Goal: Use online tool/utility: Utilize a website feature to perform a specific function

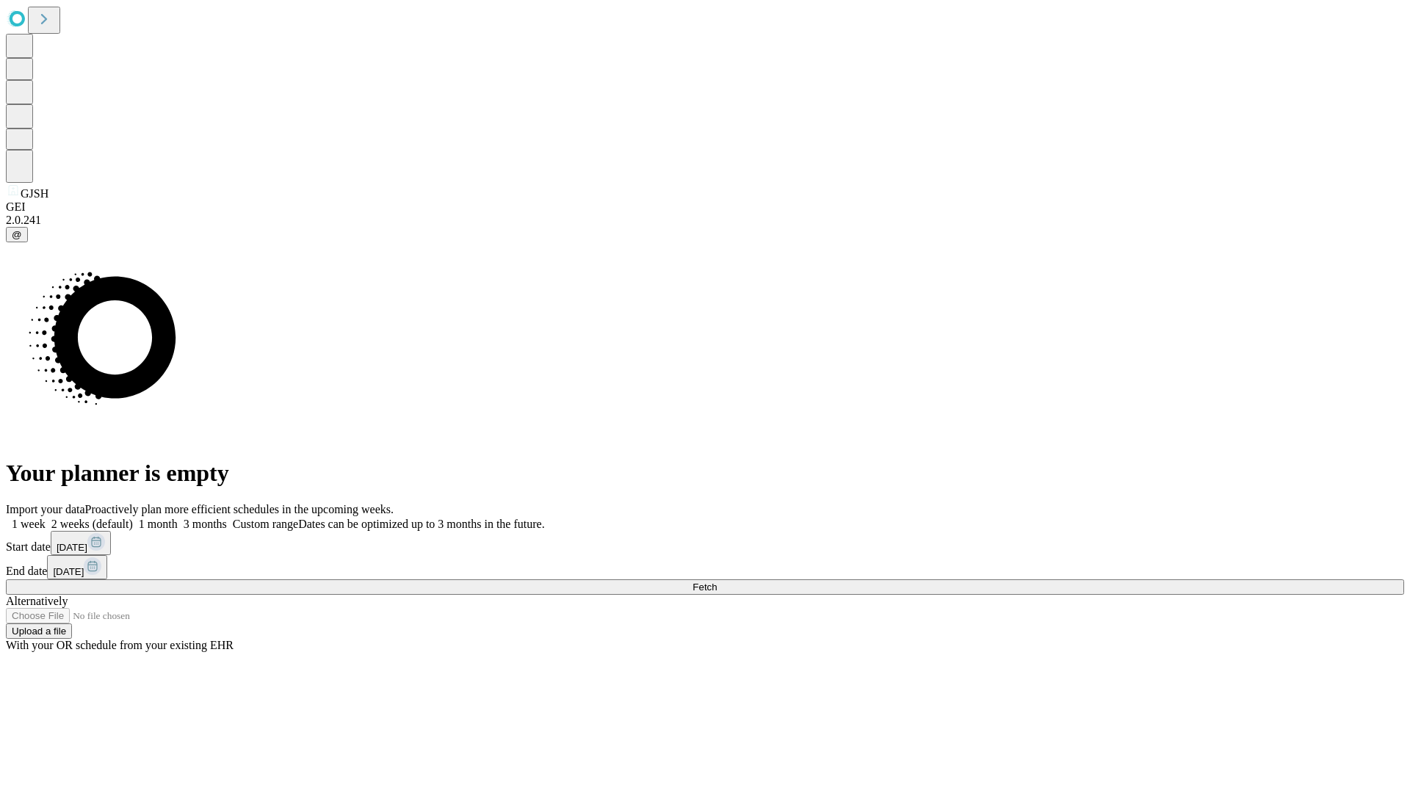
click at [717, 582] on span "Fetch" at bounding box center [705, 587] width 24 height 11
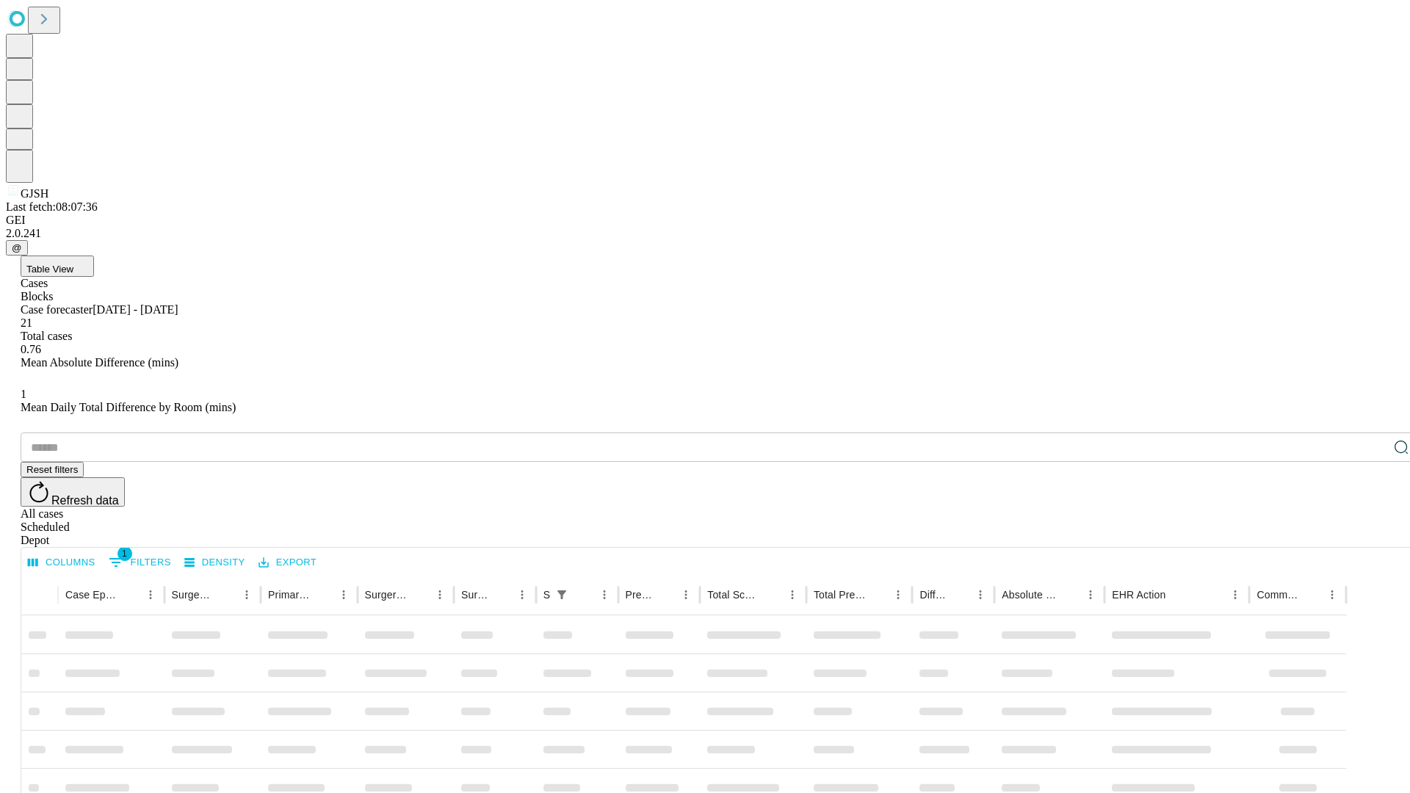
click at [73, 264] on span "Table View" at bounding box center [49, 269] width 47 height 11
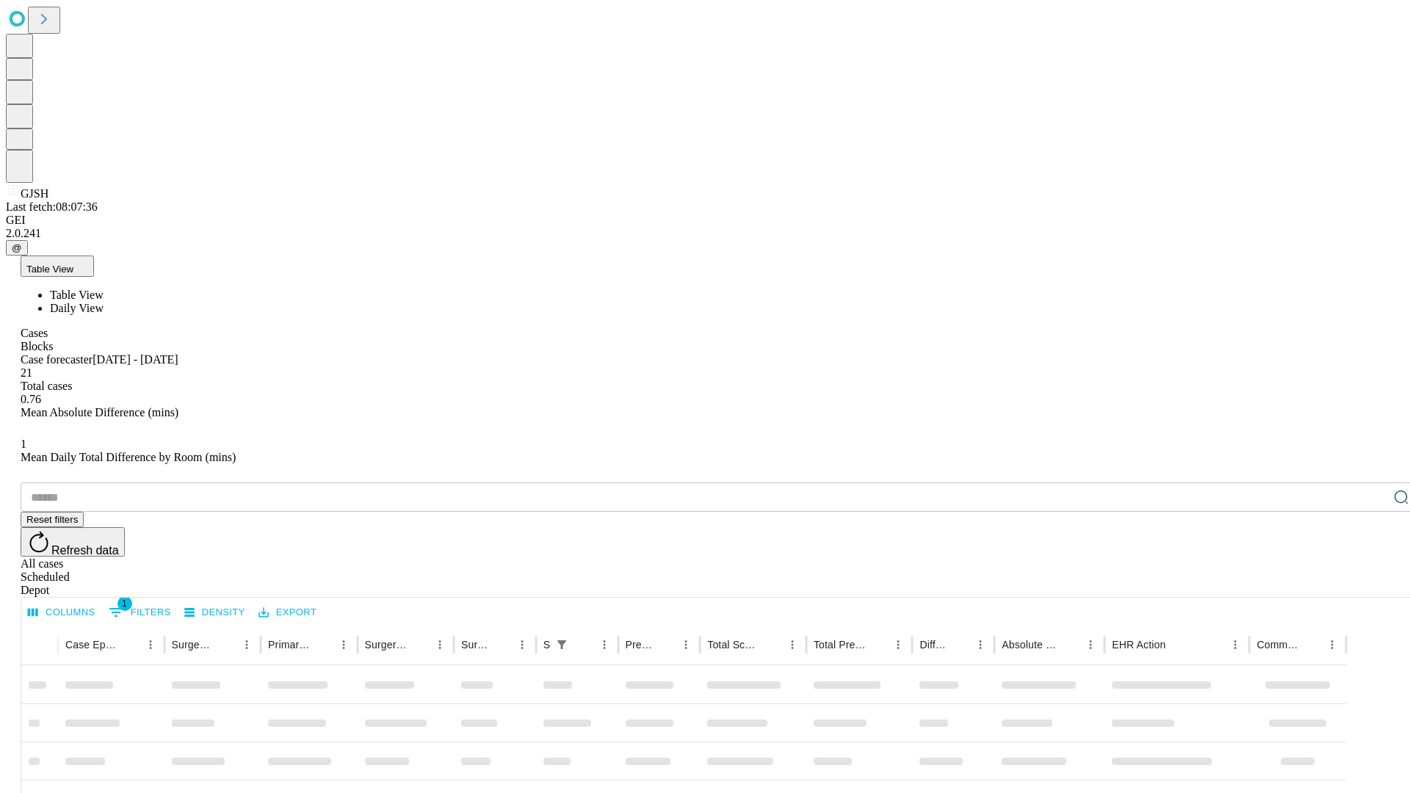
click at [104, 302] on span "Daily View" at bounding box center [77, 308] width 54 height 12
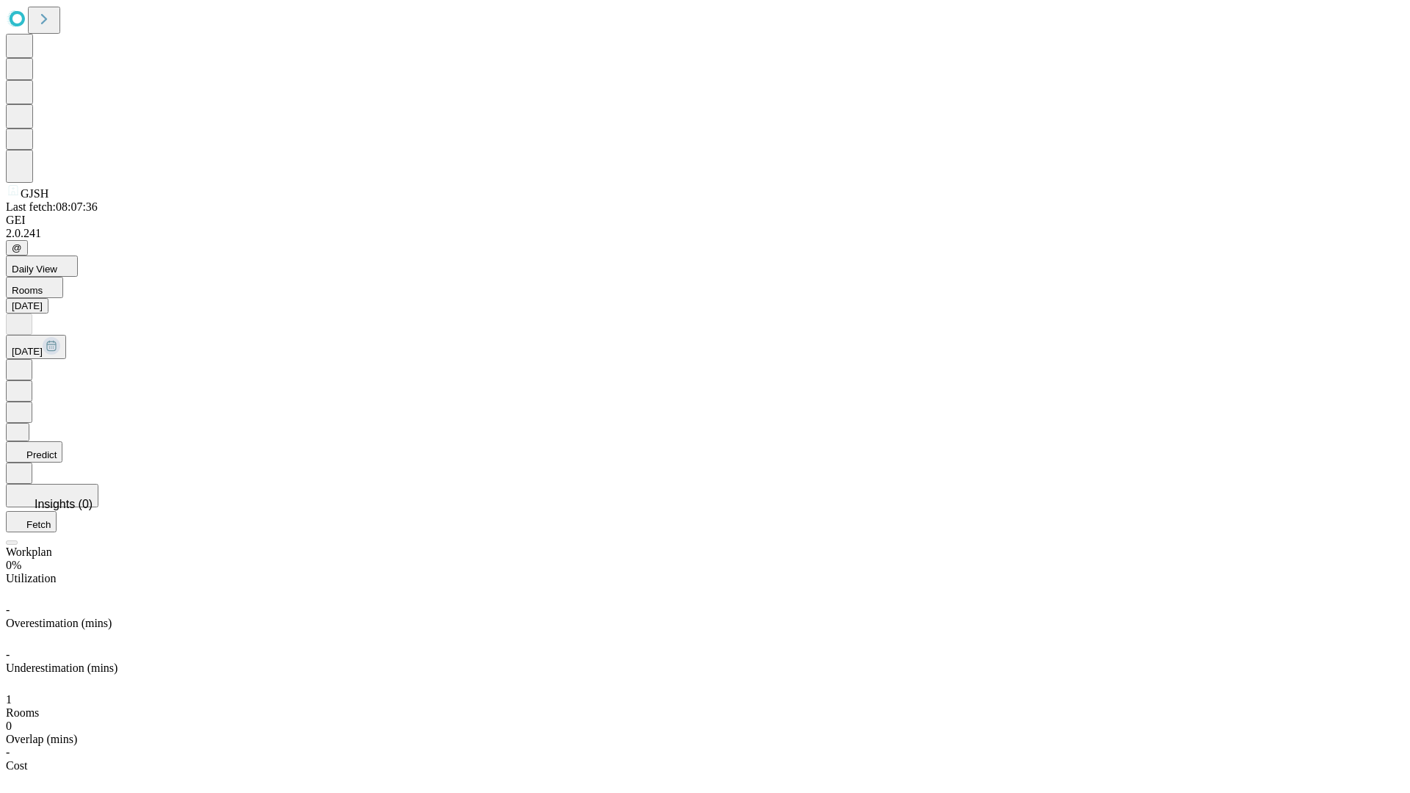
click at [62, 442] on button "Predict" at bounding box center [34, 452] width 57 height 21
